Goal: Check status: Check status

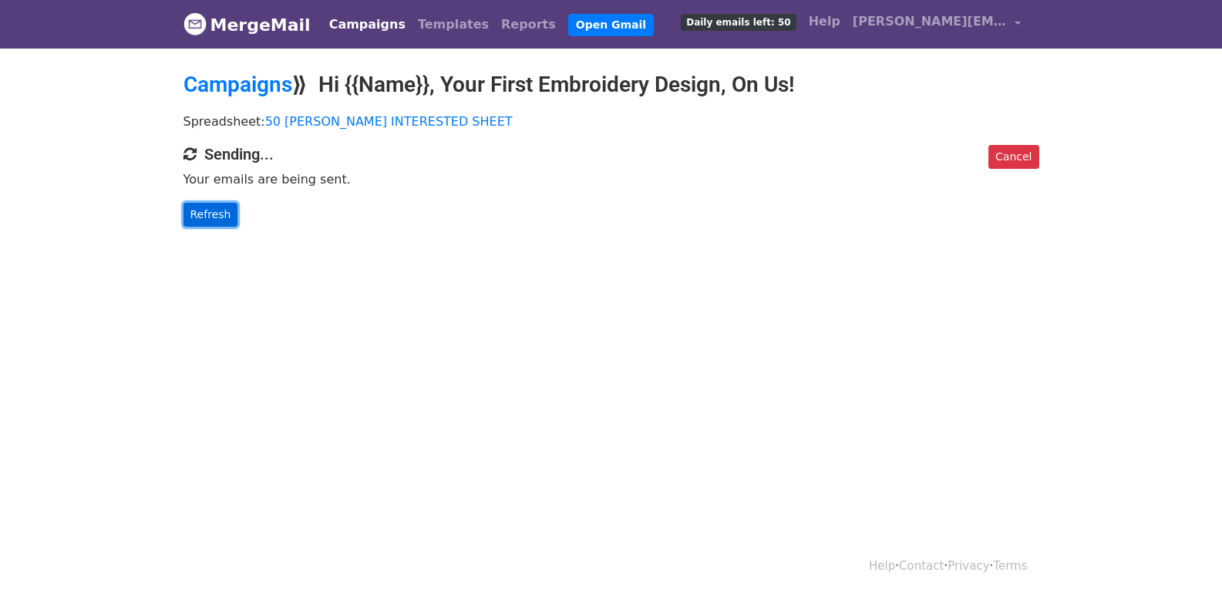
click at [225, 217] on link "Refresh" at bounding box center [211, 215] width 55 height 24
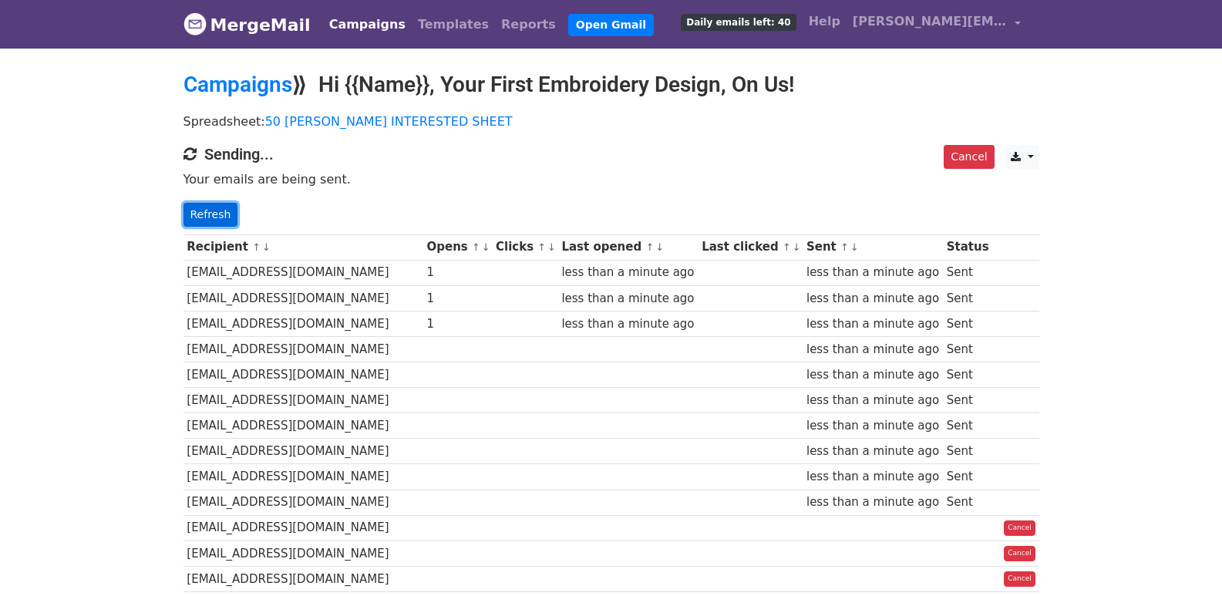
click at [217, 211] on link "Refresh" at bounding box center [211, 215] width 55 height 24
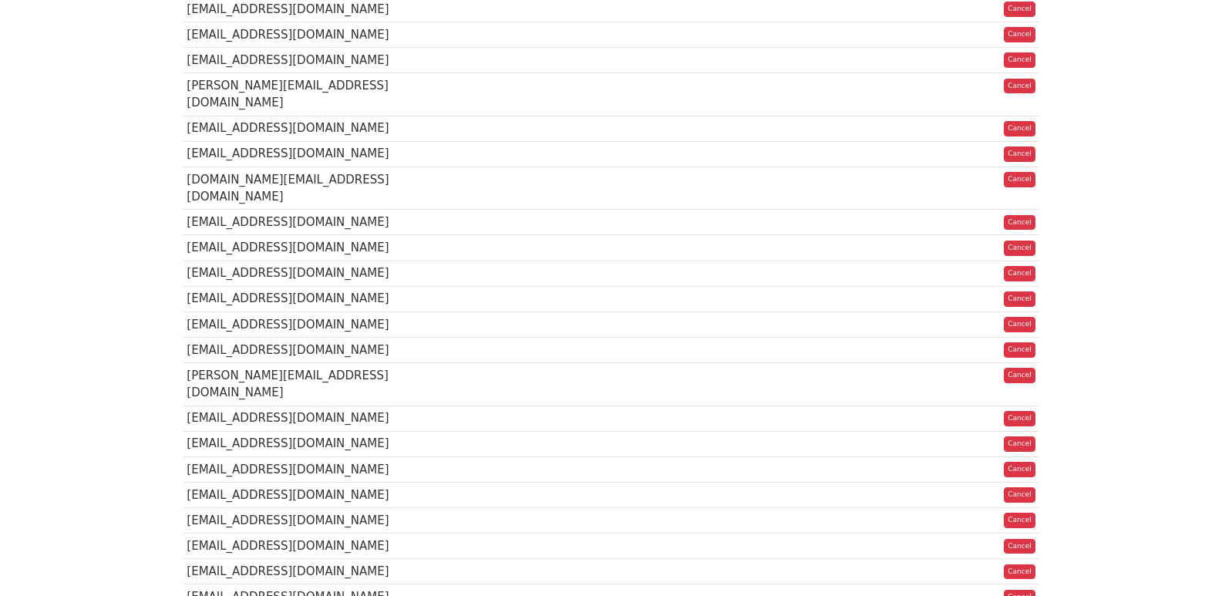
scroll to position [1028, 0]
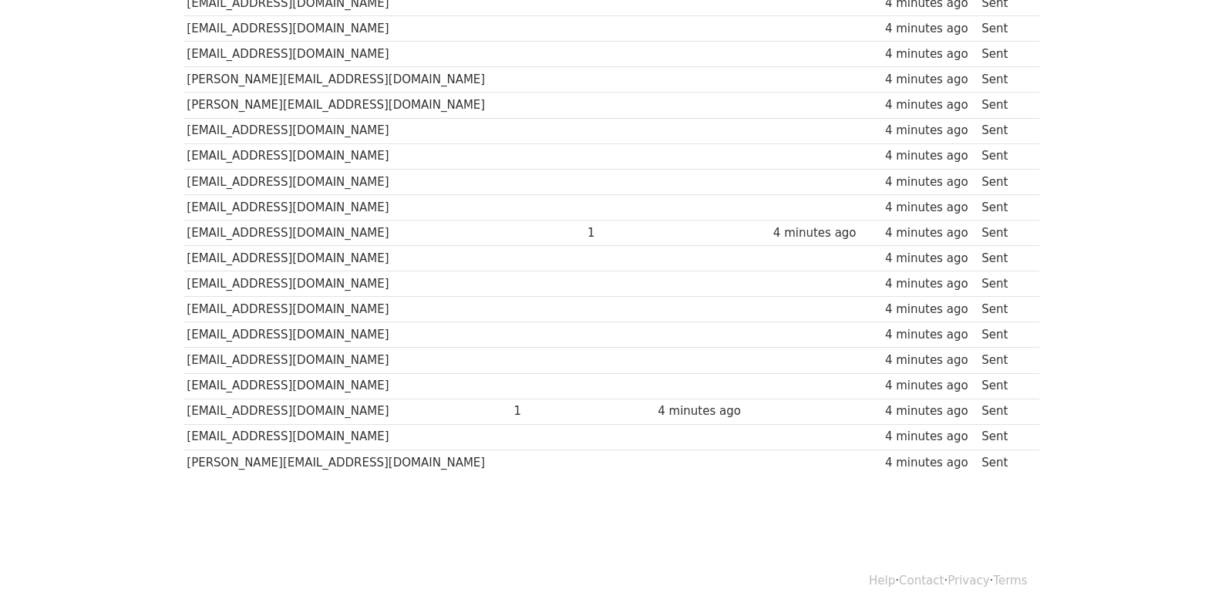
scroll to position [1074, 0]
